Goal: Information Seeking & Learning: Learn about a topic

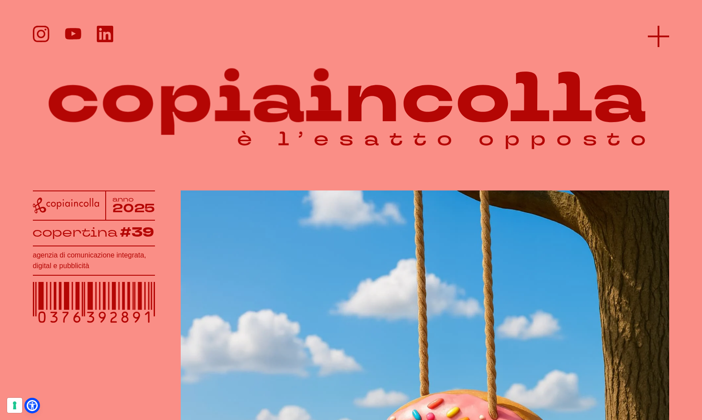
click at [658, 31] on line at bounding box center [658, 36] width 0 height 21
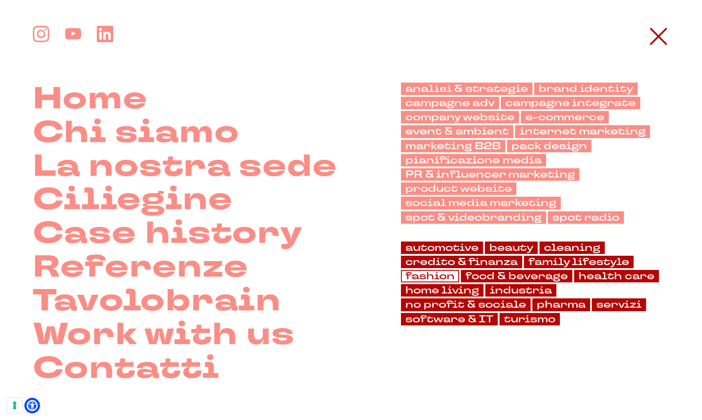
click at [434, 281] on link "fashion" at bounding box center [430, 276] width 58 height 12
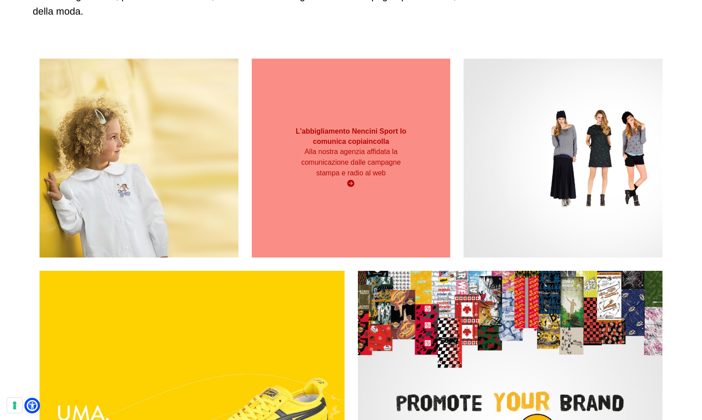
scroll to position [163, 0]
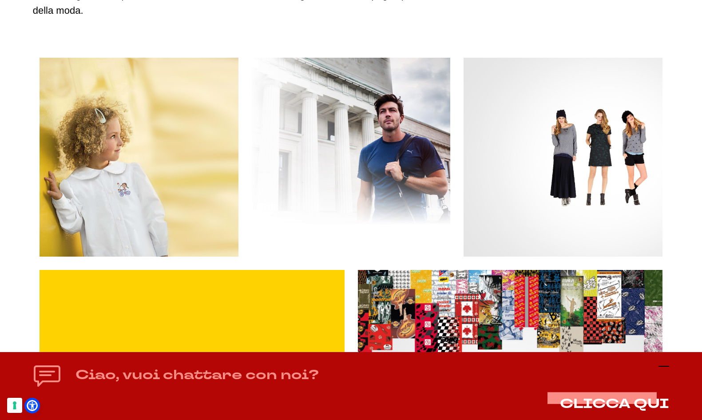
click at [663, 366] on line at bounding box center [663, 366] width 11 height 0
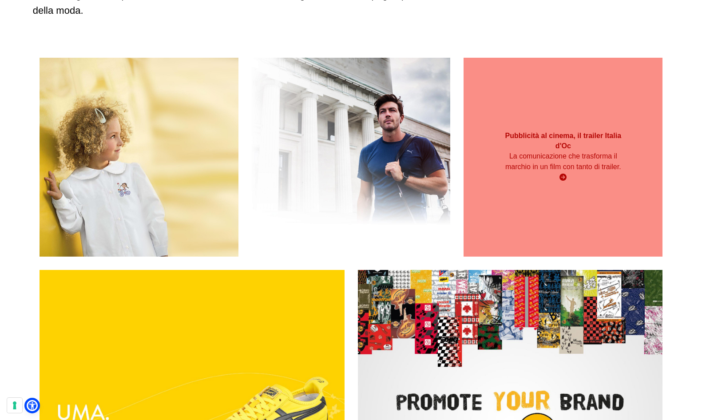
click at [605, 190] on div "Pubblicità al cinema, il trailer Italia d'Oc La comunicazione che trasforma il …" at bounding box center [562, 157] width 199 height 199
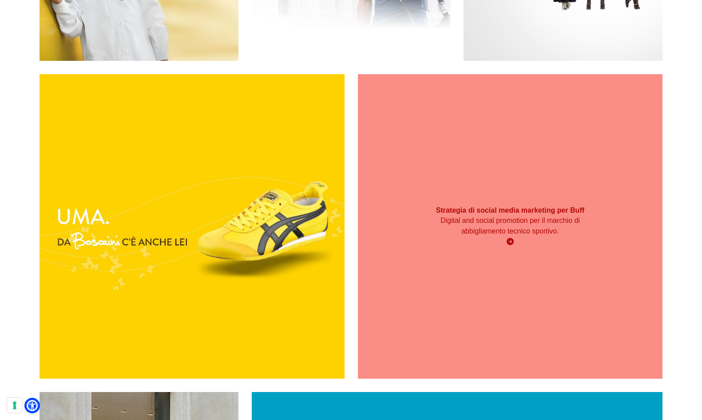
scroll to position [360, 0]
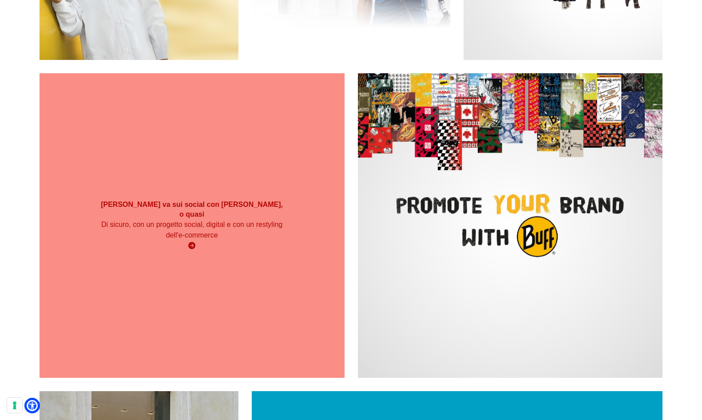
click at [287, 231] on div "Boscaini va sui social con Uma Thurman, o quasi Di sicuro, con un progetto soci…" at bounding box center [192, 225] width 305 height 61
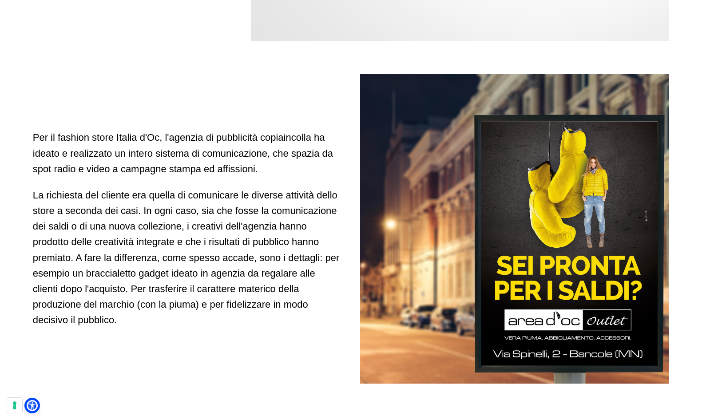
scroll to position [484, 0]
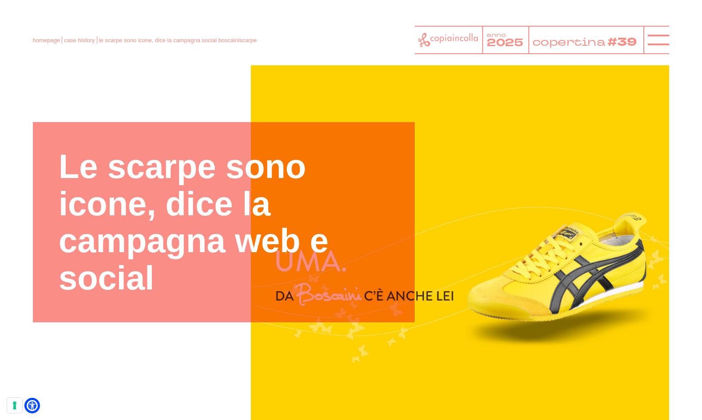
scroll to position [41, 0]
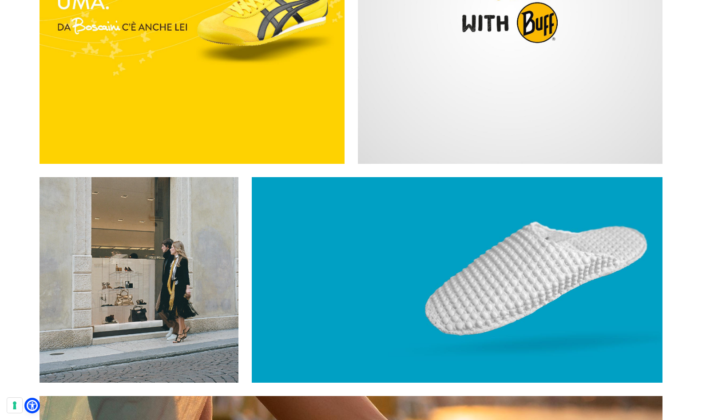
scroll to position [574, 0]
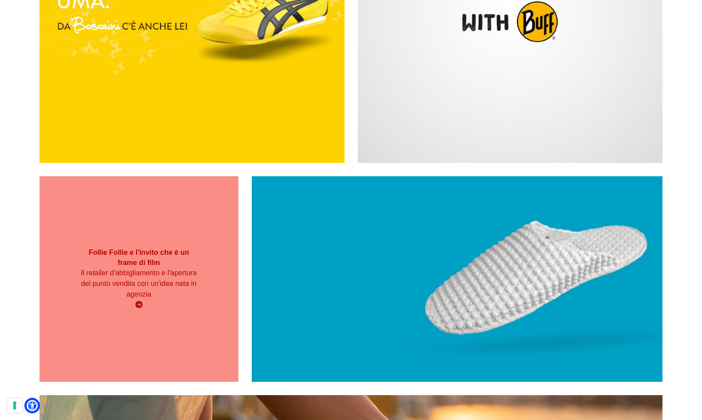
click at [169, 313] on div "Follie Follie e l'invito che è un frame di film Il retailer d'abbigliamento e l…" at bounding box center [139, 278] width 199 height 71
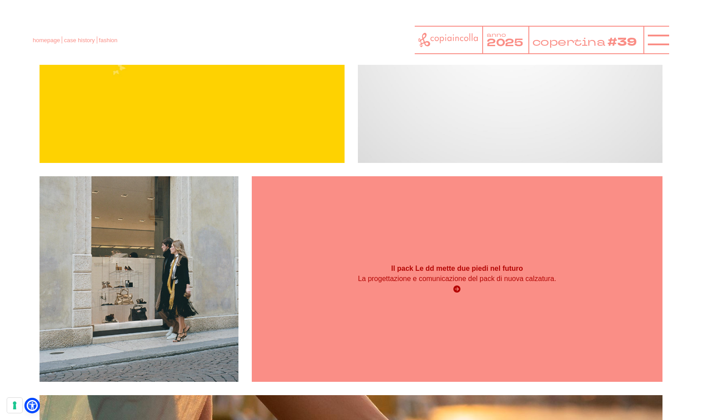
click at [398, 223] on div "Il pack Le dd mette due piedi nel futuro La progettazione e comunicazione del p…" at bounding box center [457, 279] width 411 height 206
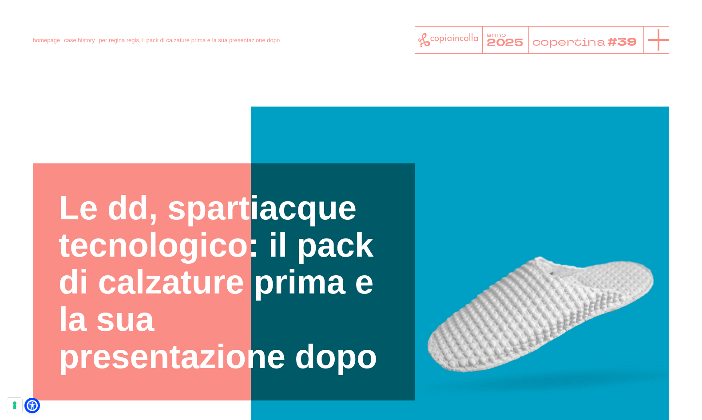
click at [657, 41] on icon at bounding box center [658, 39] width 21 height 21
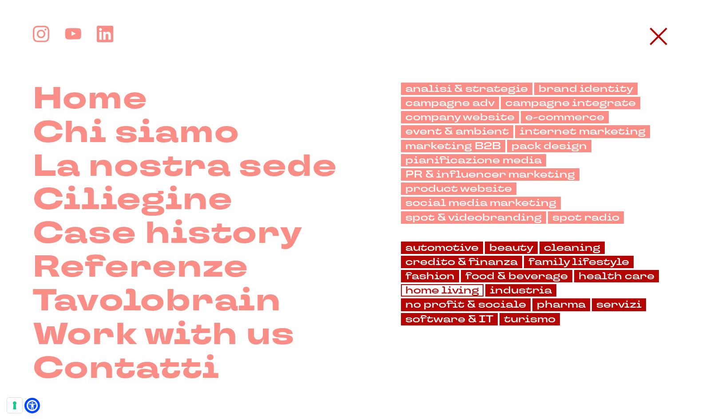
click at [465, 288] on link "home living" at bounding box center [442, 290] width 83 height 12
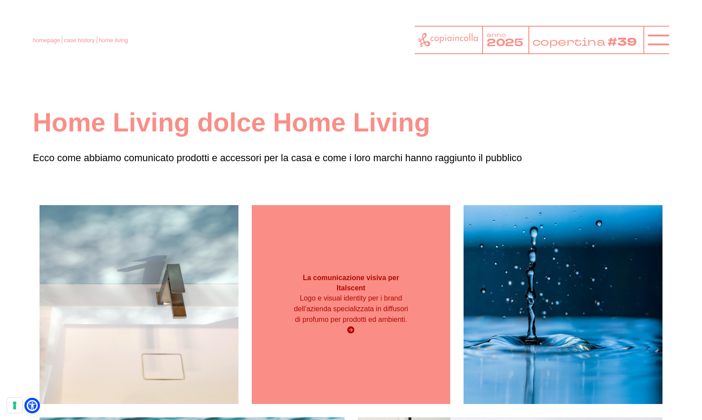
click at [317, 341] on div "La comunicazione visiva per Italscent Logo e visual identity per i brand dell'a…" at bounding box center [351, 304] width 199 height 199
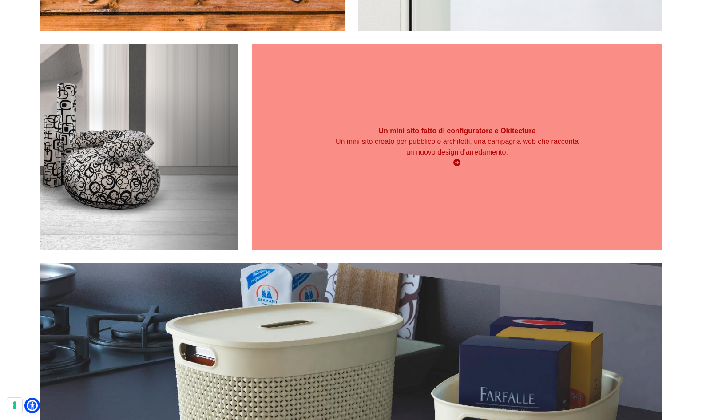
scroll to position [691, 0]
click at [441, 193] on div "Un mini sito fatto di configuratore e Okitecture Un mini sito creato per pubbli…" at bounding box center [457, 147] width 411 height 206
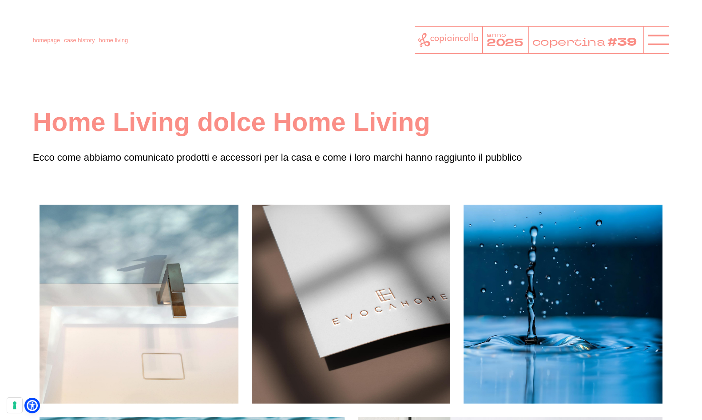
scroll to position [0, 0]
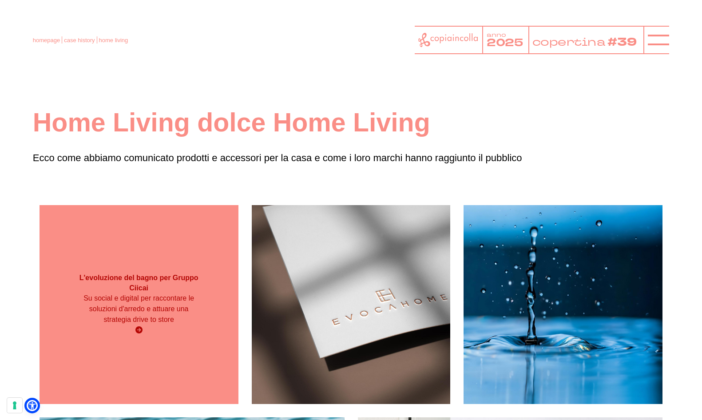
click at [146, 325] on div "Su social e digital per raccontare le soluzioni d'arredo e attuare una strategi…" at bounding box center [138, 314] width 119 height 43
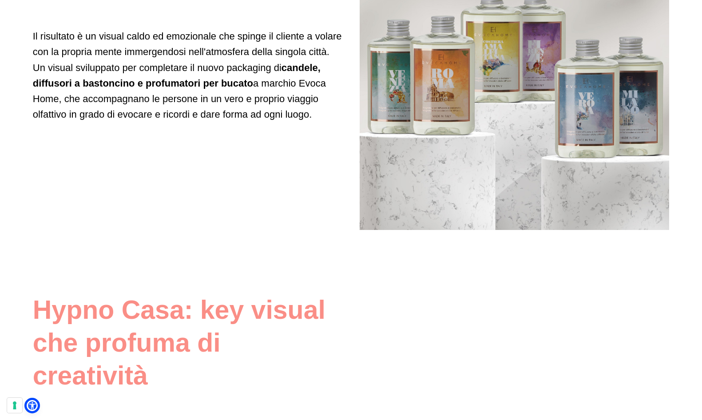
scroll to position [1506, 0]
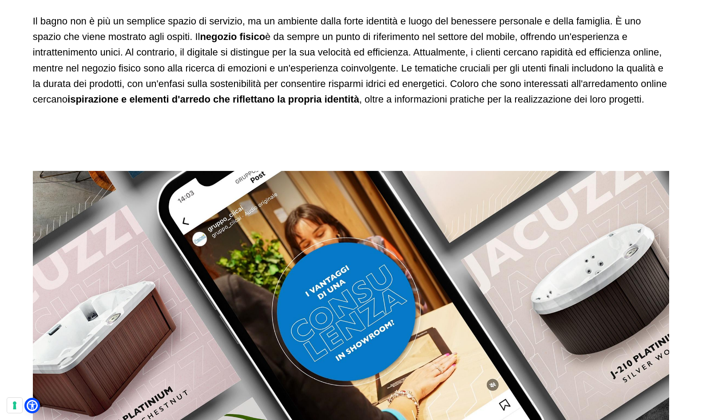
scroll to position [740, 0]
